Goal: Information Seeking & Learning: Find specific fact

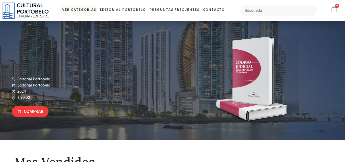
click at [86, 11] on link "Ver Categorías" at bounding box center [79, 10] width 38 height 11
click at [87, 8] on link "Ver Categorías" at bounding box center [79, 10] width 38 height 11
click at [89, 10] on link "Ver Categorías" at bounding box center [79, 10] width 38 height 11
click at [76, 11] on link "Ver Categorías" at bounding box center [79, 10] width 38 height 11
click at [276, 9] on input "text" at bounding box center [278, 10] width 77 height 11
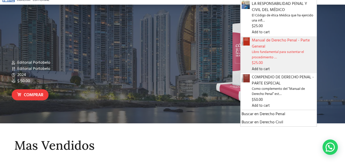
scroll to position [26, 0]
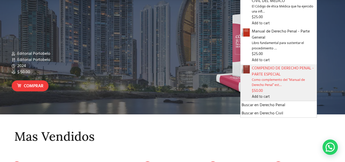
type input "aura emerita guerra de"
click at [255, 79] on span "Como complemento del “Manual de Derecho Penal” est…" at bounding box center [284, 82] width 64 height 10
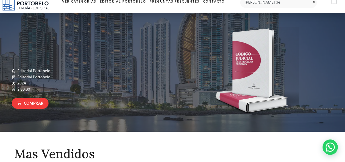
scroll to position [0, 0]
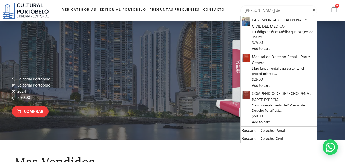
click at [291, 11] on input "aura emerita guerra de" at bounding box center [278, 10] width 77 height 11
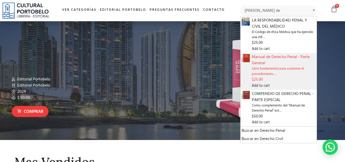
click at [278, 73] on span "Libro fundamental para sustentar el procedimiento …" at bounding box center [284, 71] width 64 height 10
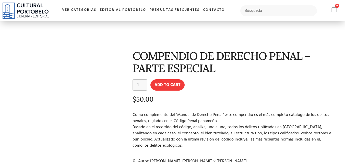
scroll to position [26, 0]
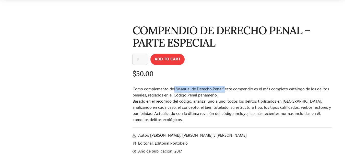
drag, startPoint x: 173, startPoint y: 90, endPoint x: 223, endPoint y: 92, distance: 50.1
click at [223, 92] on p "Como complemento del “Manual de Derecho Penal” este compendio es el más complet…" at bounding box center [232, 104] width 199 height 37
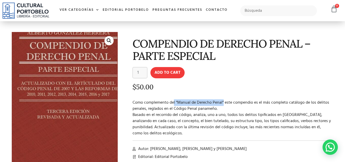
scroll to position [0, 0]
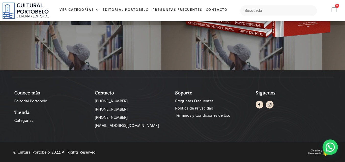
scroll to position [298, 0]
